Goal: Find specific page/section: Find specific page/section

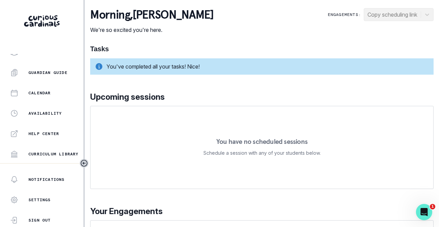
scroll to position [189, 0]
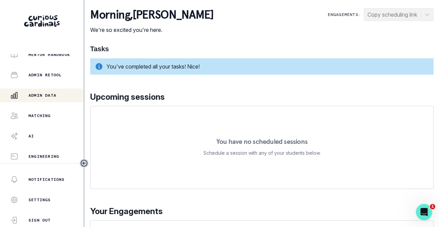
click at [48, 92] on div "Admin Data" at bounding box center [46, 95] width 73 height 8
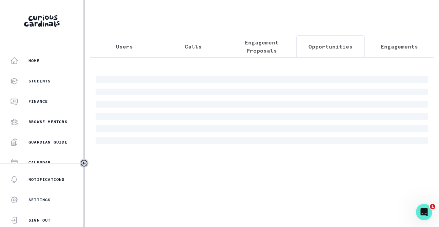
drag, startPoint x: 335, startPoint y: 53, endPoint x: 301, endPoint y: 58, distance: 33.9
click at [335, 55] on button "Opportunities" at bounding box center [330, 46] width 69 height 22
click at [278, 54] on p "Engagement Proposals" at bounding box center [261, 46] width 57 height 16
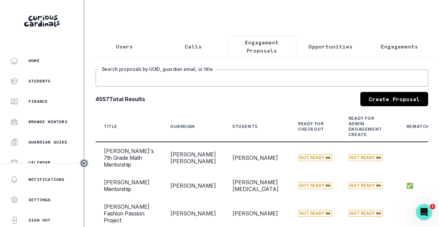
click at [245, 77] on input "Search proposals by UUID, guardian email, or title" at bounding box center [262, 77] width 333 height 17
type input "rashida"
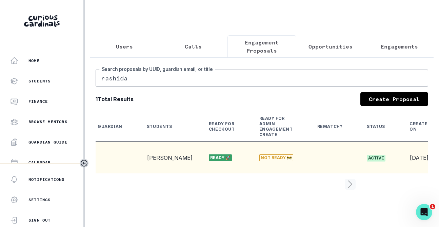
scroll to position [0, 119]
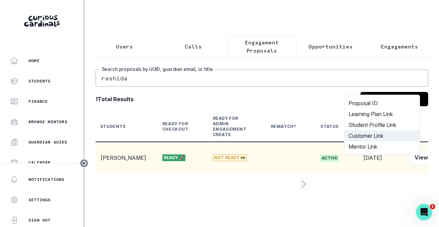
click at [379, 134] on button "Customer Link" at bounding box center [381, 135] width 75 height 11
